Goal: Task Accomplishment & Management: Manage account settings

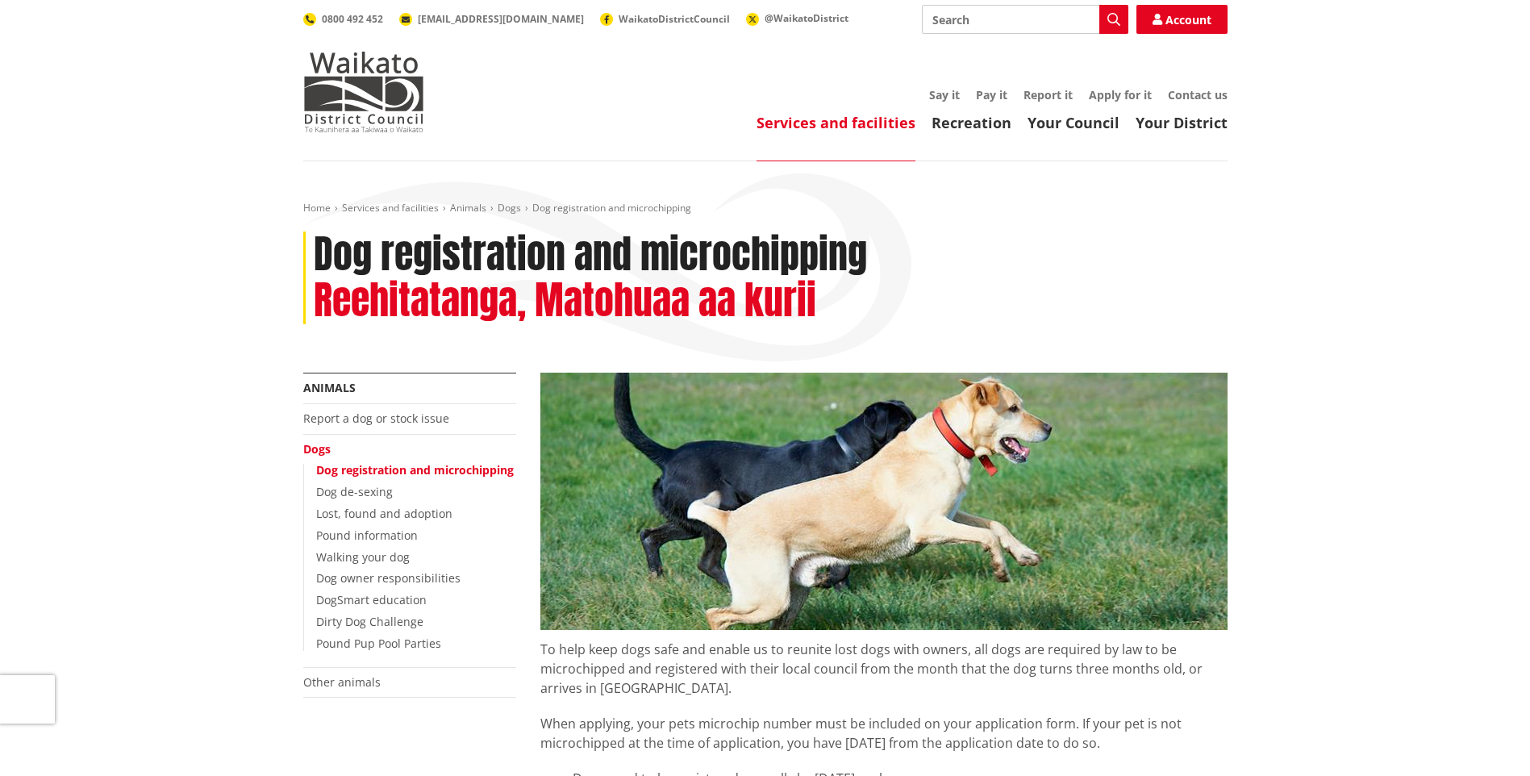
scroll to position [81, 0]
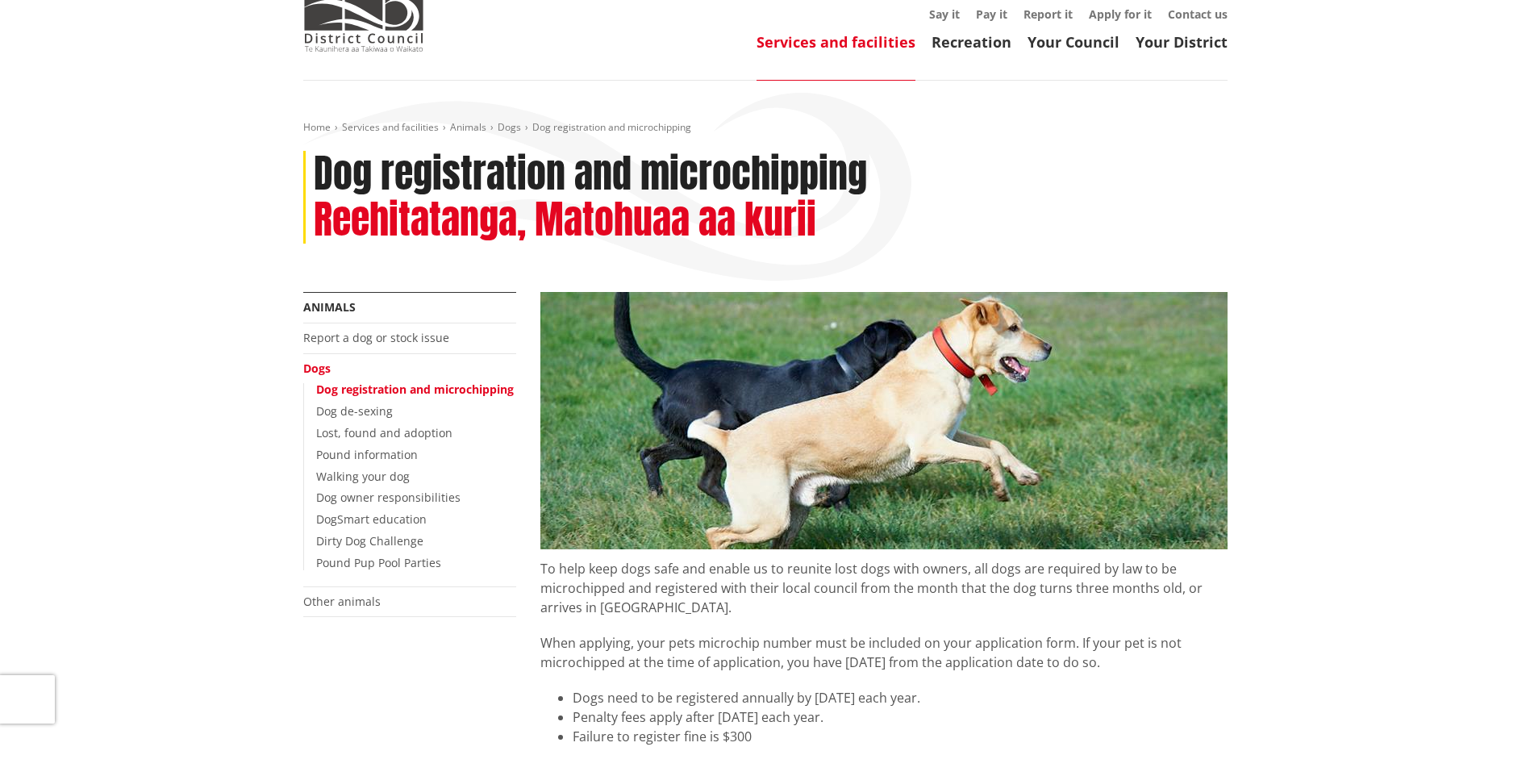
click at [425, 390] on link "Dog registration and microchipping" at bounding box center [415, 389] width 198 height 15
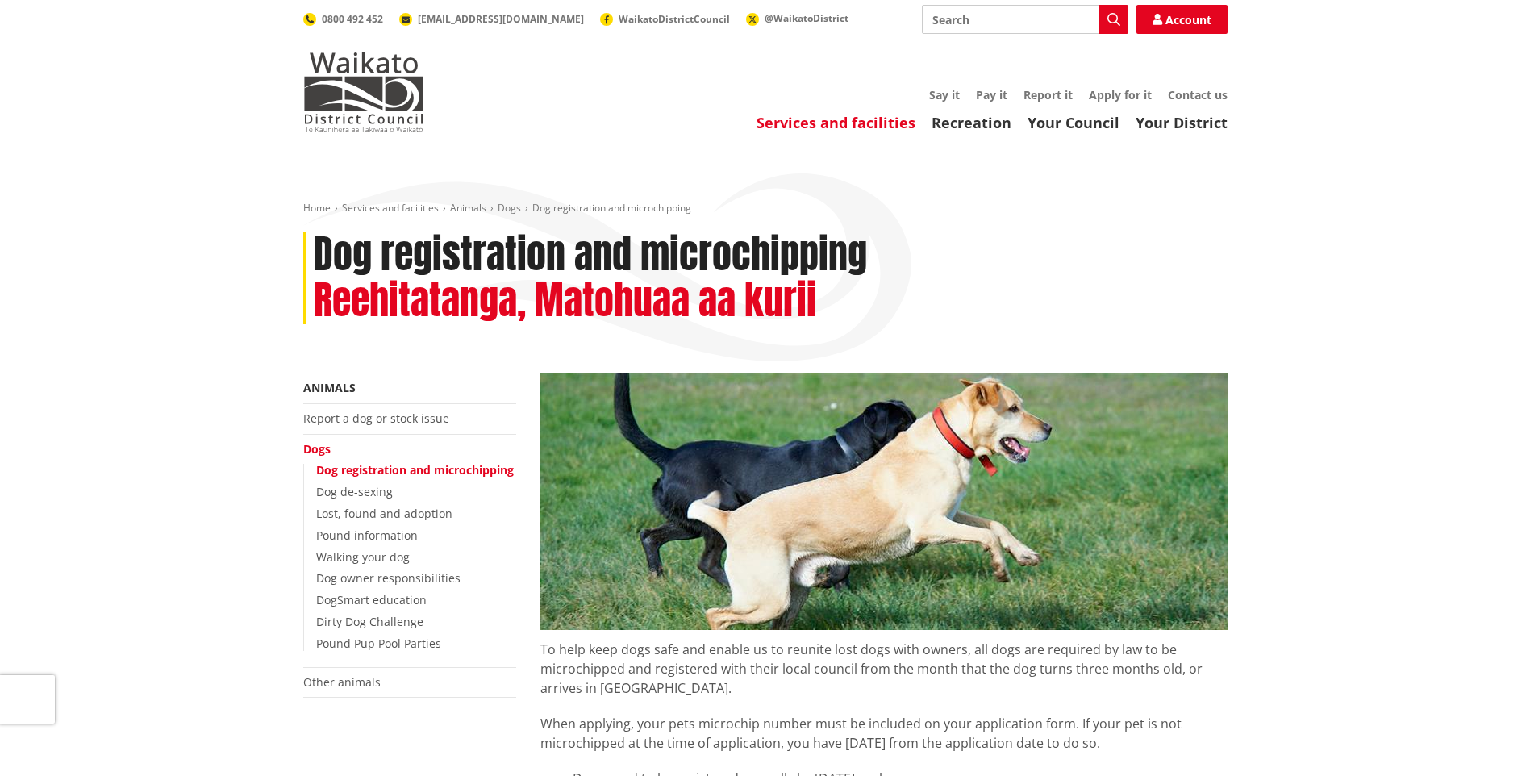
click at [482, 472] on link "Dog registration and microchipping" at bounding box center [415, 469] width 198 height 15
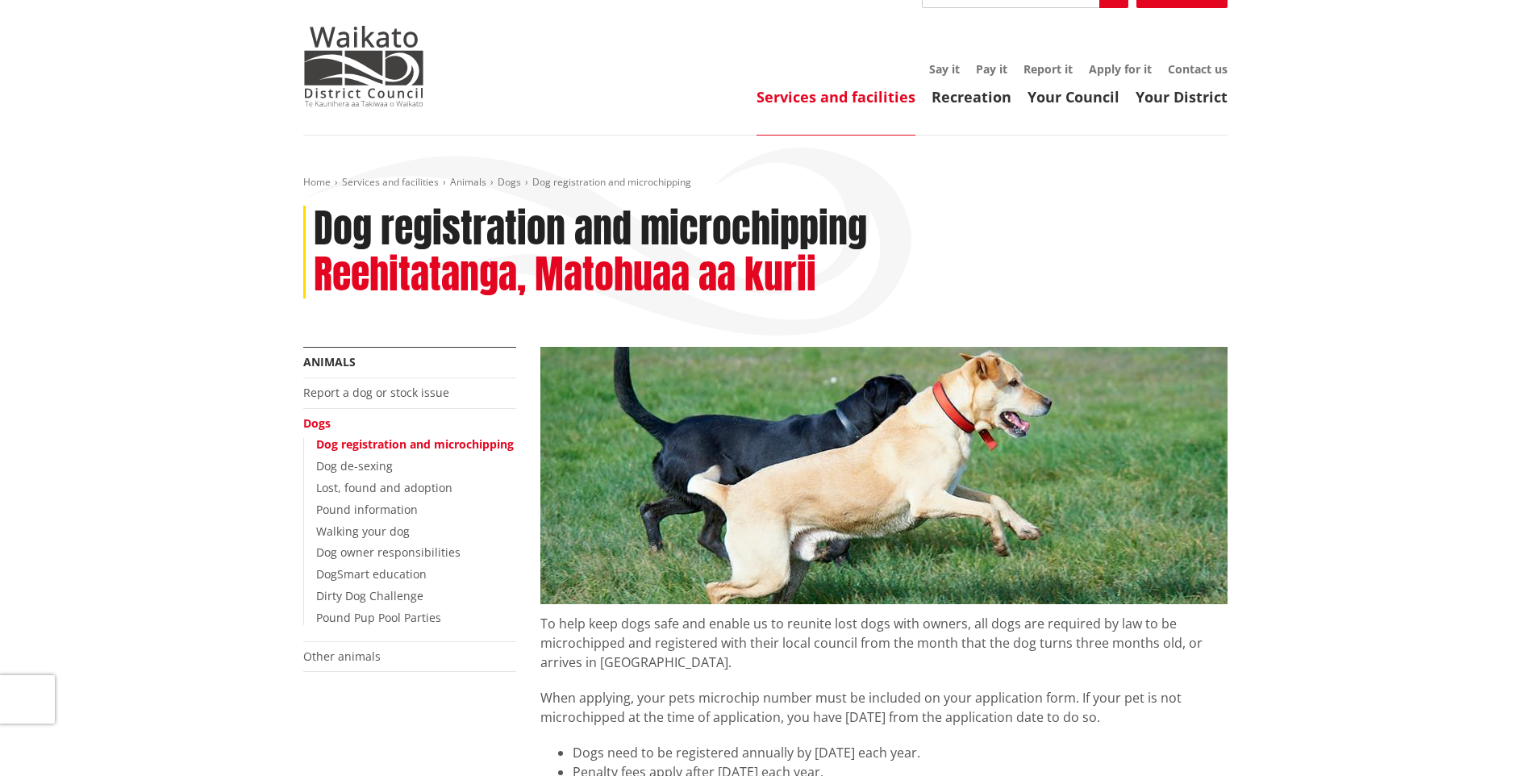
scroll to position [323, 0]
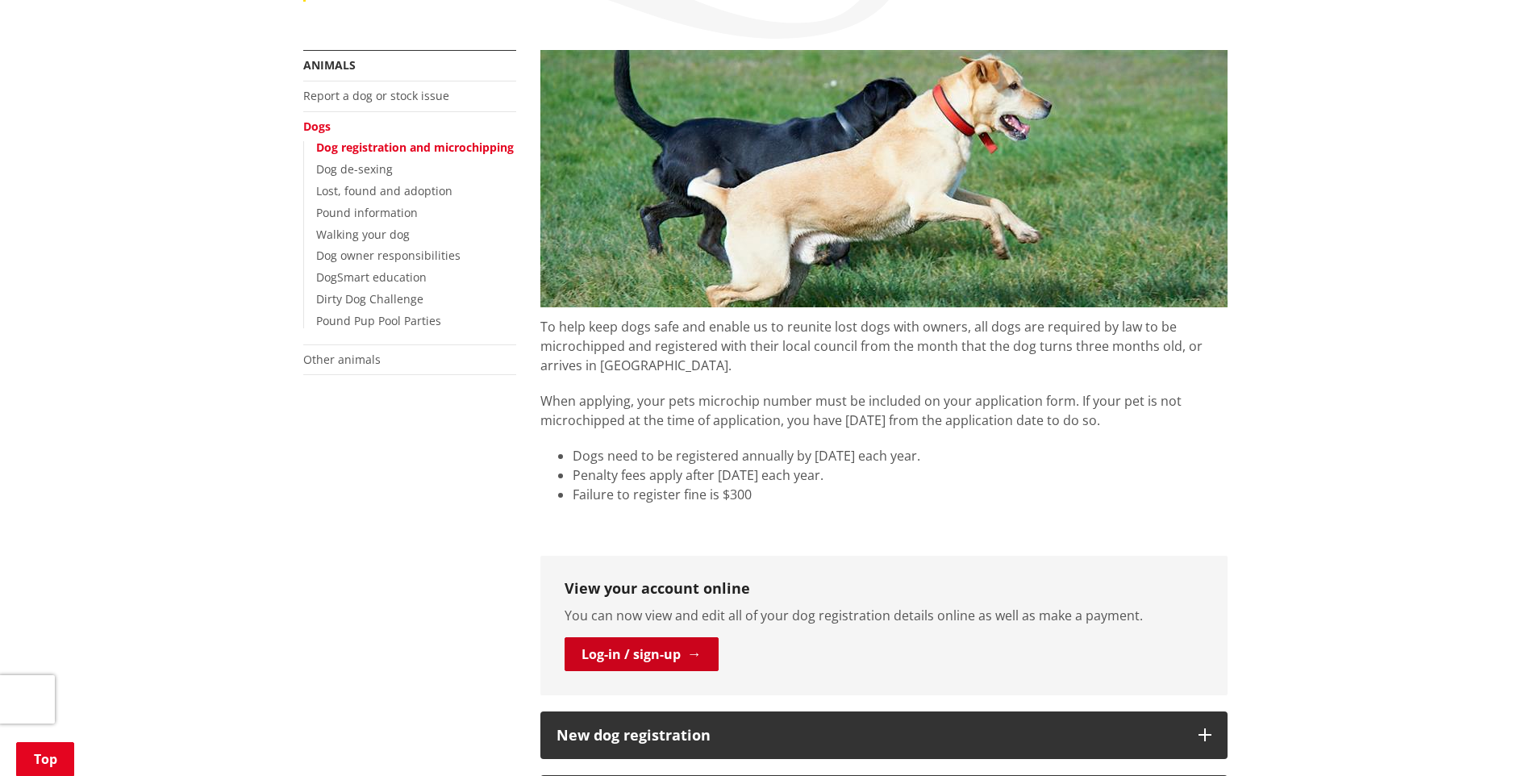
click at [637, 652] on link "Log-in / sign-up" at bounding box center [642, 654] width 154 height 34
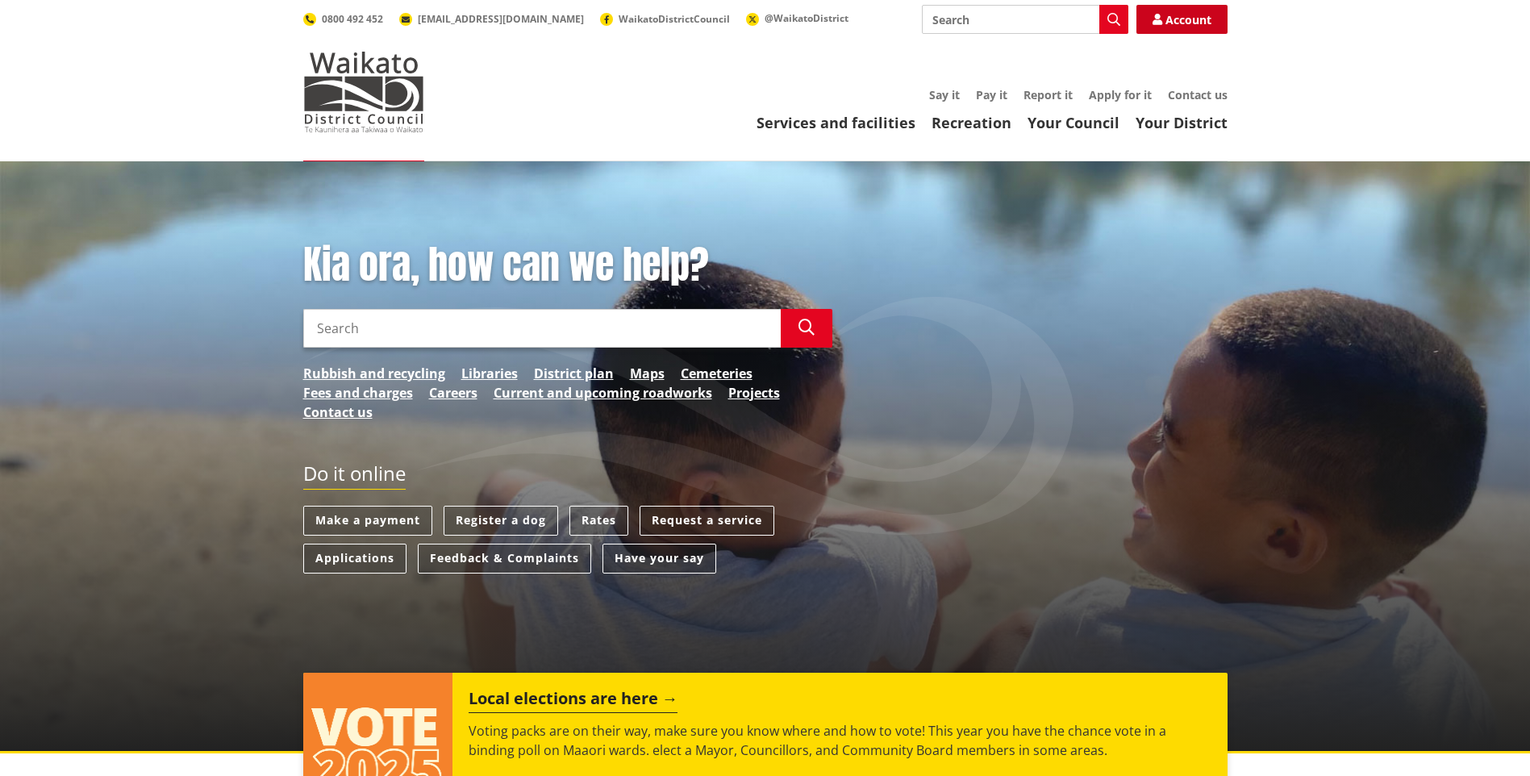
click at [1181, 15] on link "Account" at bounding box center [1182, 19] width 91 height 29
